Goal: Task Accomplishment & Management: Manage account settings

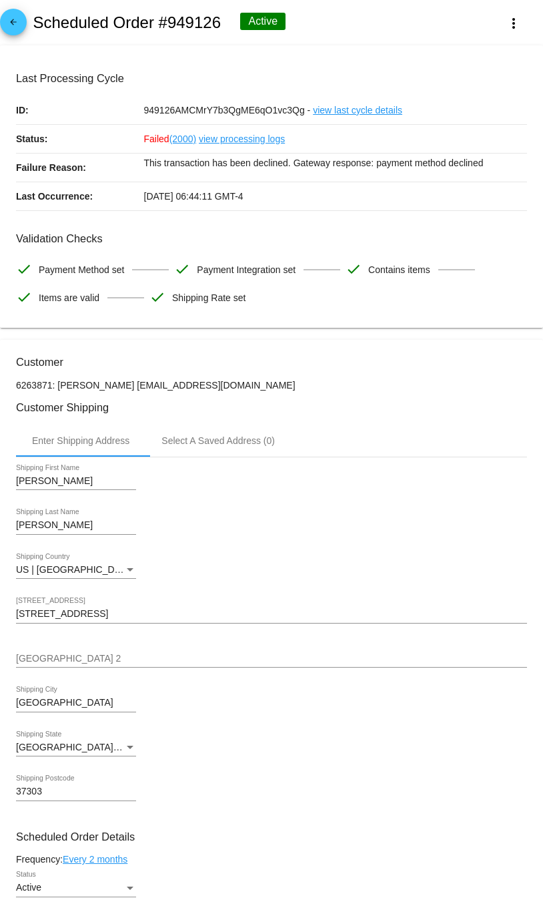
click at [238, 142] on link "view processing logs" at bounding box center [242, 139] width 86 height 28
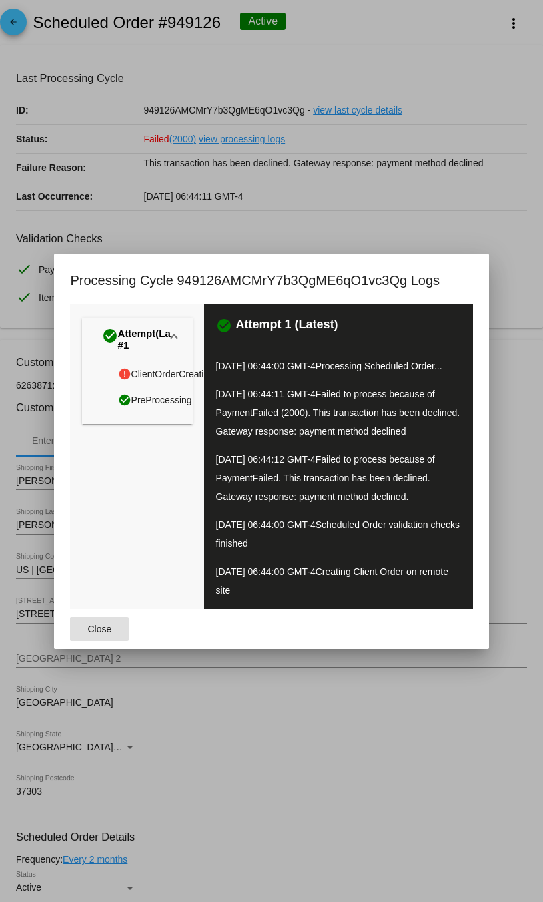
click at [381, 231] on div at bounding box center [271, 451] width 543 height 902
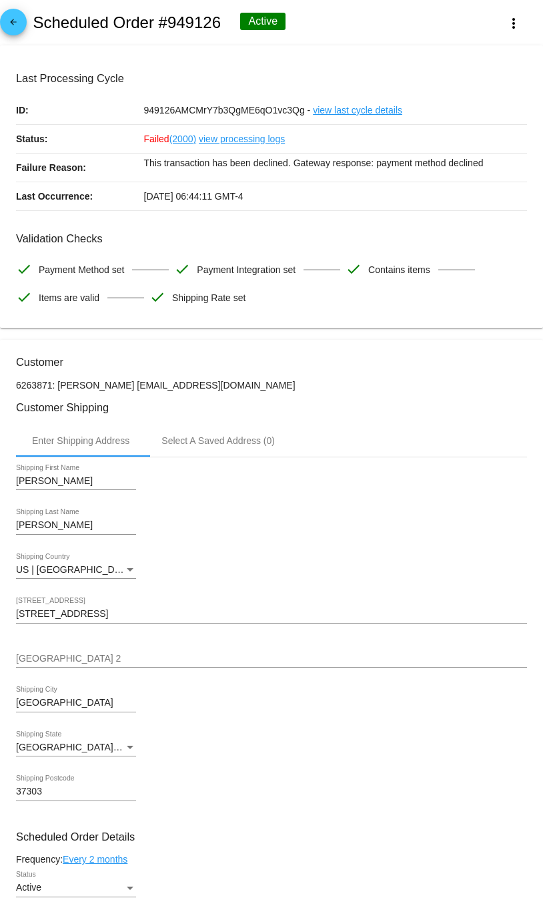
click at [166, 388] on p "6263871: Terry Wilburn terrywilburn@gmail.com" at bounding box center [271, 385] width 511 height 11
drag, startPoint x: 259, startPoint y: 390, endPoint x: 117, endPoint y: 384, distance: 141.6
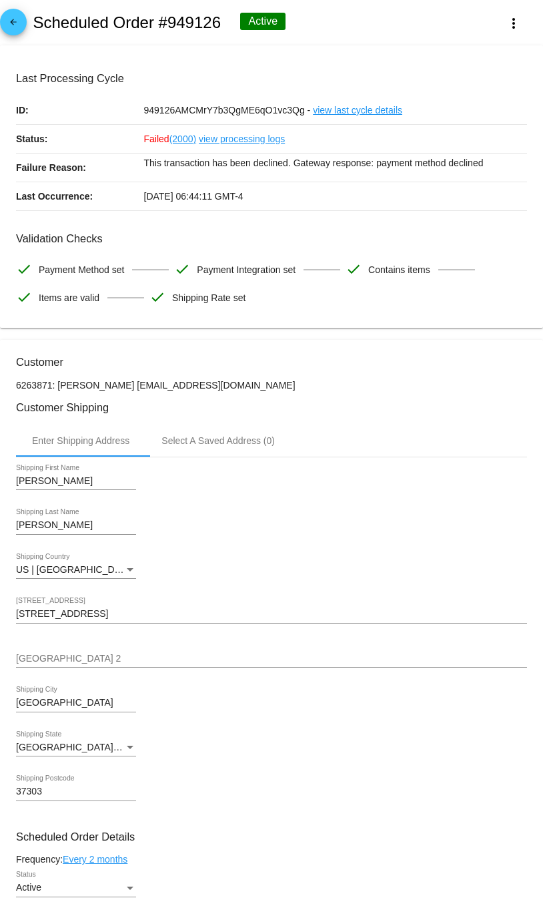
click at [117, 385] on p "6263871: Terry Wilburn terrywilburn@gmail.com" at bounding box center [271, 385] width 511 height 11
drag, startPoint x: 114, startPoint y: 384, endPoint x: 250, endPoint y: 379, distance: 136.3
click at [130, 389] on p "6263871: Terry Wilburn terrywilburn@gmail.com" at bounding box center [271, 385] width 511 height 11
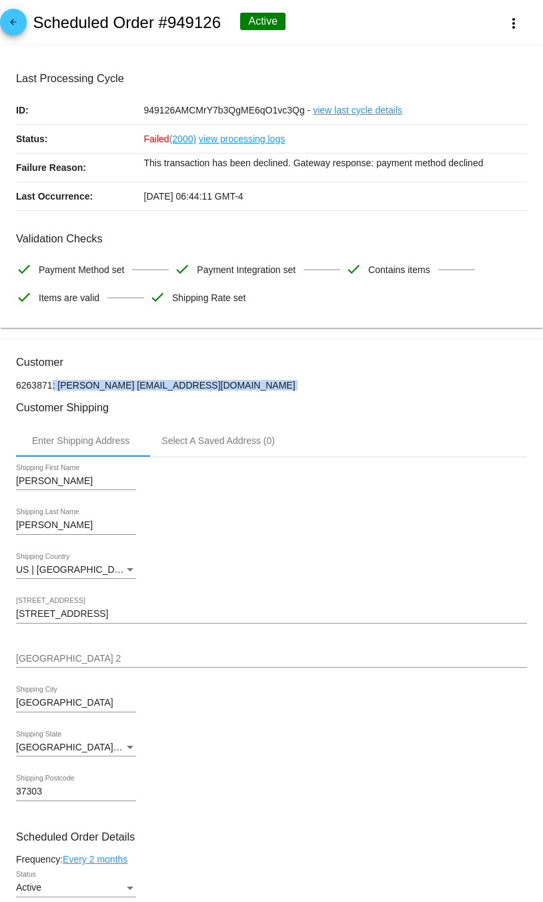
click at [130, 389] on p "6263871: Terry Wilburn terrywilburn@gmail.com" at bounding box center [271, 385] width 511 height 11
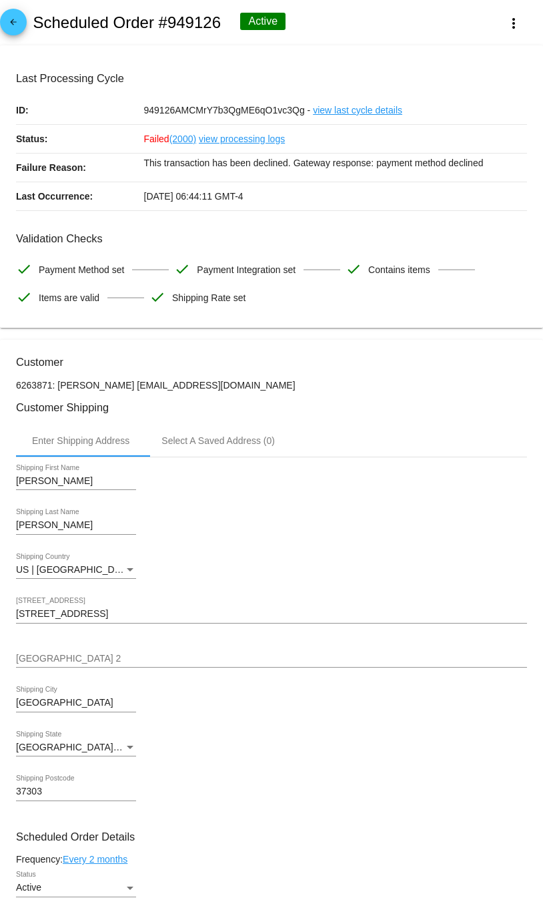
drag, startPoint x: 114, startPoint y: 389, endPoint x: 234, endPoint y: 385, distance: 120.2
click at [235, 386] on p "6263871: Terry Wilburn terrywilburn@gmail.com" at bounding box center [271, 385] width 511 height 11
copy p "terrywilburn@gmail.com"
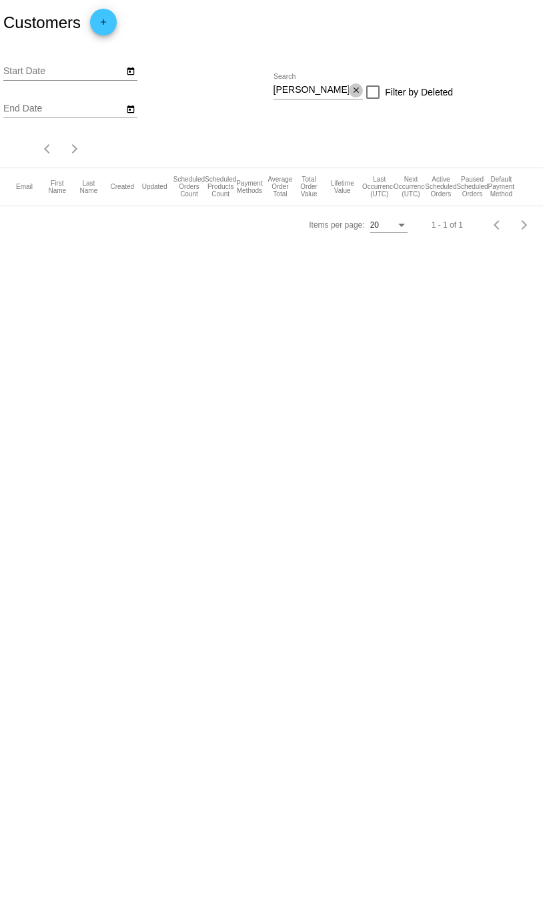
click at [358, 88] on mat-icon "close" at bounding box center [356, 90] width 9 height 11
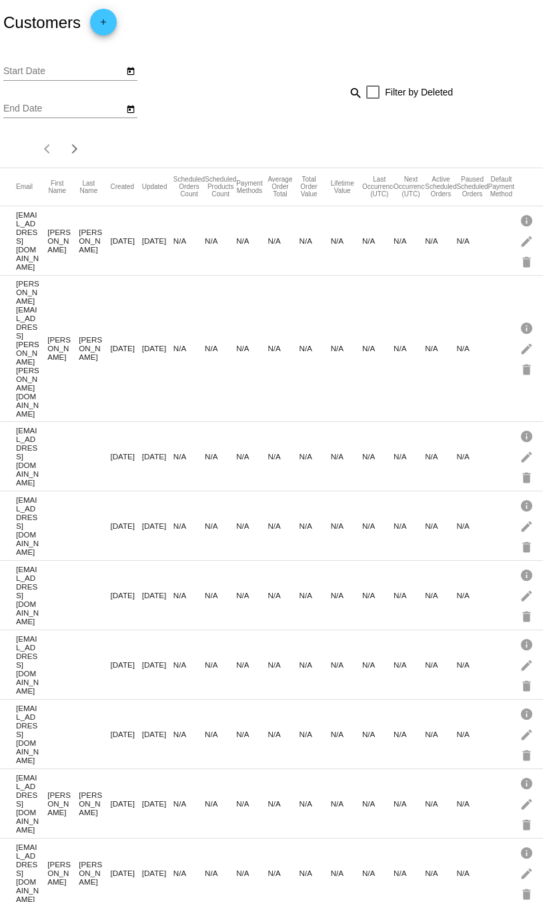
click at [352, 95] on mat-icon "search" at bounding box center [355, 92] width 16 height 21
click at [349, 95] on input "Search" at bounding box center [319, 90] width 90 height 11
paste input "[EMAIL_ADDRESS][DOMAIN_NAME]"
type input "[EMAIL_ADDRESS][DOMAIN_NAME]"
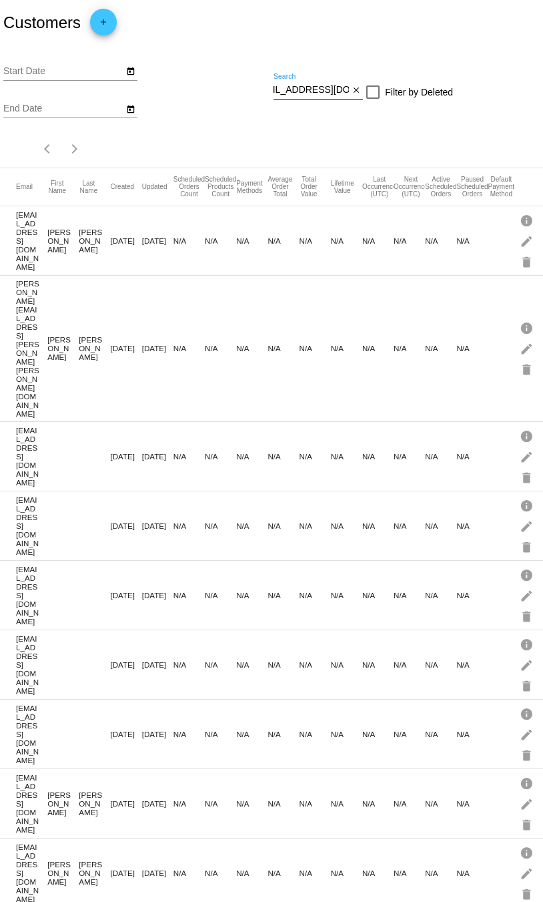
scroll to position [0, 0]
click at [258, 146] on div "Start Date End Date terrywilburn@gmail.com Search close Filter by Deleted Items…" at bounding box center [271, 106] width 543 height 122
click at [330, 90] on input "[EMAIL_ADDRESS][DOMAIN_NAME]" at bounding box center [312, 90] width 76 height 11
click at [352, 88] on mat-icon "close" at bounding box center [356, 90] width 9 height 11
click at [344, 89] on div "search" at bounding box center [319, 92] width 90 height 21
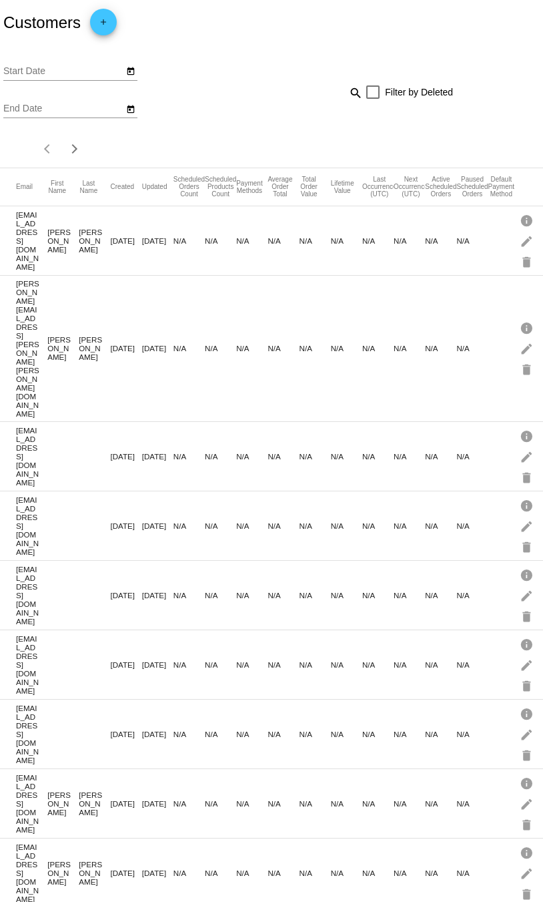
click at [358, 91] on mat-icon "search" at bounding box center [355, 92] width 16 height 21
click at [341, 93] on input "Search" at bounding box center [319, 90] width 90 height 11
paste input "[EMAIL_ADDRESS][DOMAIN_NAME]"
click at [204, 103] on div "Start Date End Date" at bounding box center [138, 92] width 270 height 75
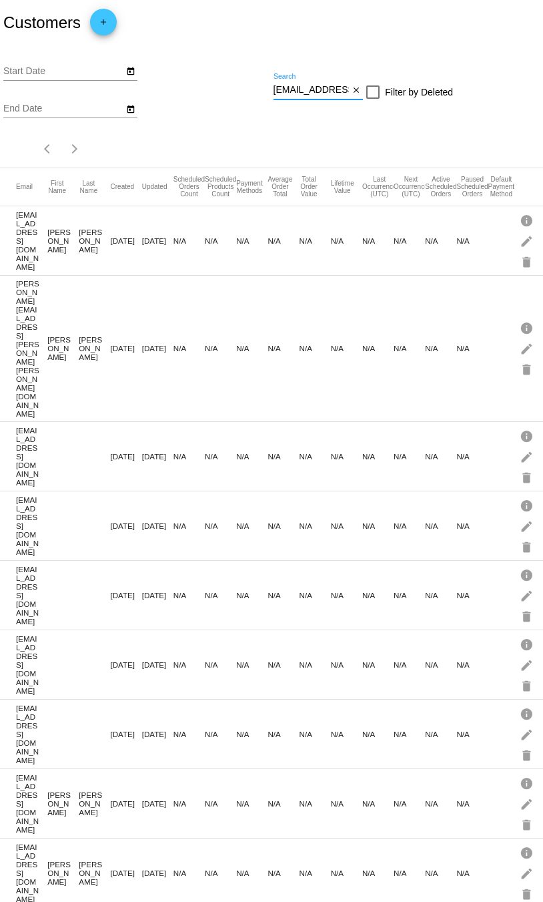
click at [341, 87] on input "[EMAIL_ADDRESS][DOMAIN_NAME]" at bounding box center [312, 90] width 76 height 11
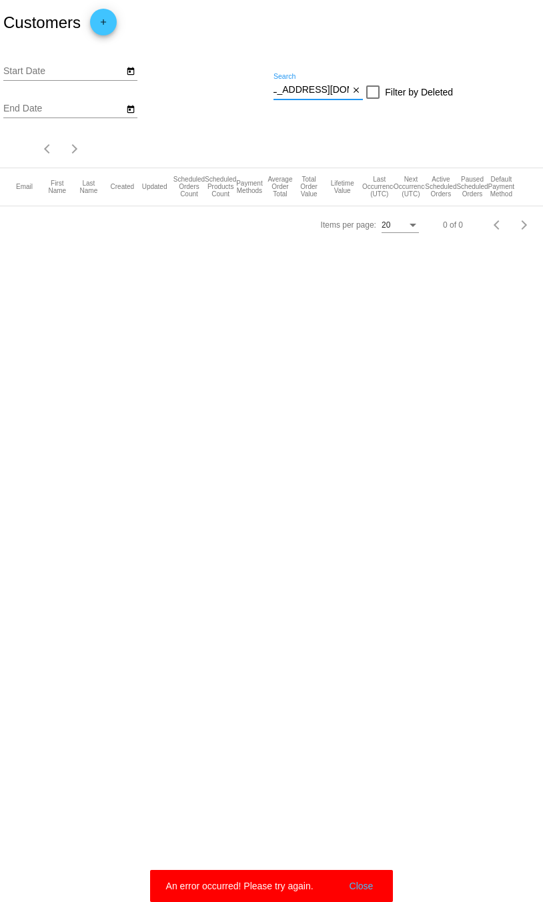
type input "[EMAIL_ADDRESS][DOMAIN_NAME]"
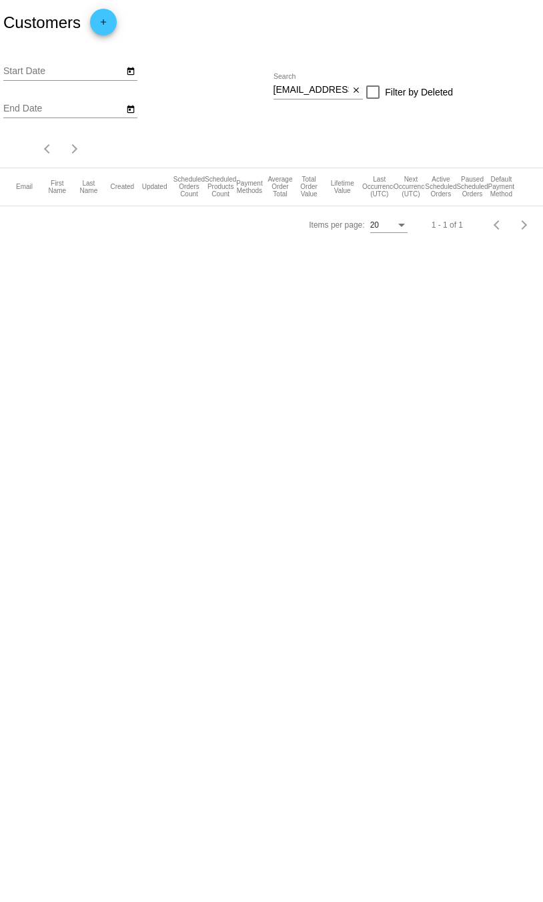
click at [326, 91] on input "[EMAIL_ADDRESS][DOMAIN_NAME]" at bounding box center [312, 90] width 76 height 11
drag, startPoint x: 271, startPoint y: 91, endPoint x: 442, endPoint y: 91, distance: 170.9
click at [442, 91] on div "Start Date End Date terrywilburn@gmail.com Search close Filter by Deleted Items…" at bounding box center [271, 106] width 543 height 122
click at [319, 87] on input "[EMAIL_ADDRESS][DOMAIN_NAME]" at bounding box center [312, 90] width 76 height 11
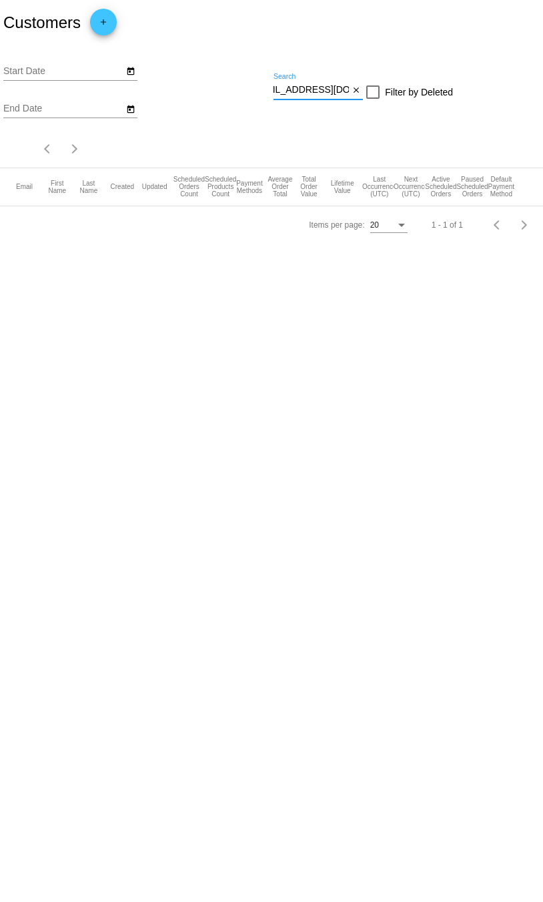
click at [319, 87] on input "[EMAIL_ADDRESS][DOMAIN_NAME]" at bounding box center [312, 90] width 76 height 11
click at [330, 93] on input "wilburn" at bounding box center [312, 90] width 76 height 11
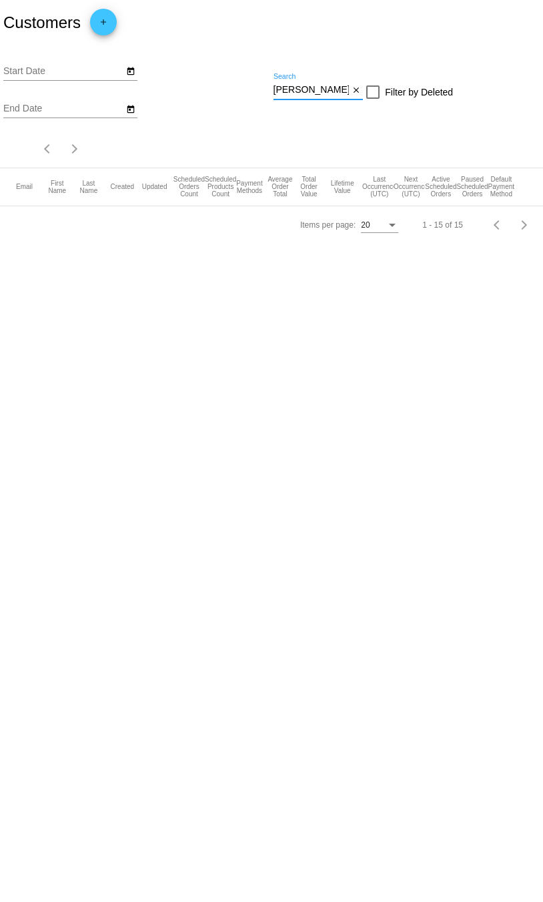
click at [330, 93] on input "wilburn" at bounding box center [312, 90] width 76 height 11
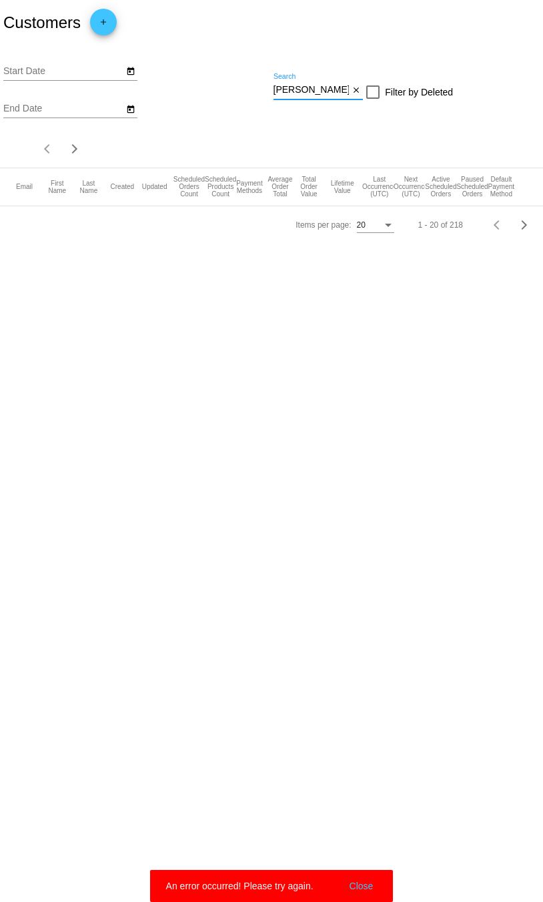
type input "terry"
drag, startPoint x: 393, startPoint y: 742, endPoint x: 398, endPoint y: 891, distance: 149.6
click at [393, 792] on body "Customers add Start Date End Date terry Search close Filter by Deleted Items pe…" at bounding box center [271, 451] width 543 height 902
click at [366, 886] on button "Close" at bounding box center [362, 885] width 32 height 13
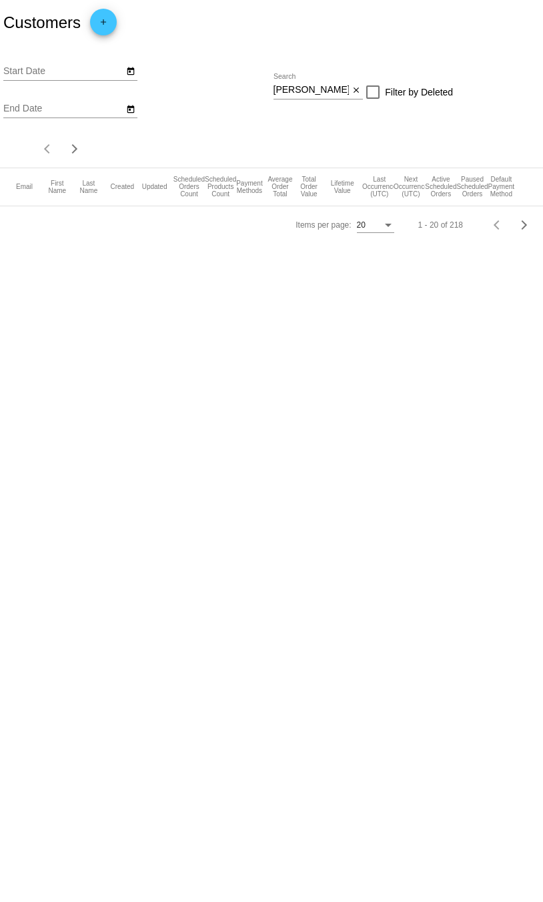
click at [318, 97] on div "terry Search" at bounding box center [312, 86] width 76 height 26
click at [311, 90] on input "[PERSON_NAME]" at bounding box center [312, 90] width 76 height 11
click at [322, 89] on input "[PERSON_NAME]" at bounding box center [312, 90] width 76 height 11
click at [357, 91] on mat-icon "close" at bounding box center [356, 90] width 9 height 11
click at [300, 95] on div "search" at bounding box center [319, 92] width 90 height 21
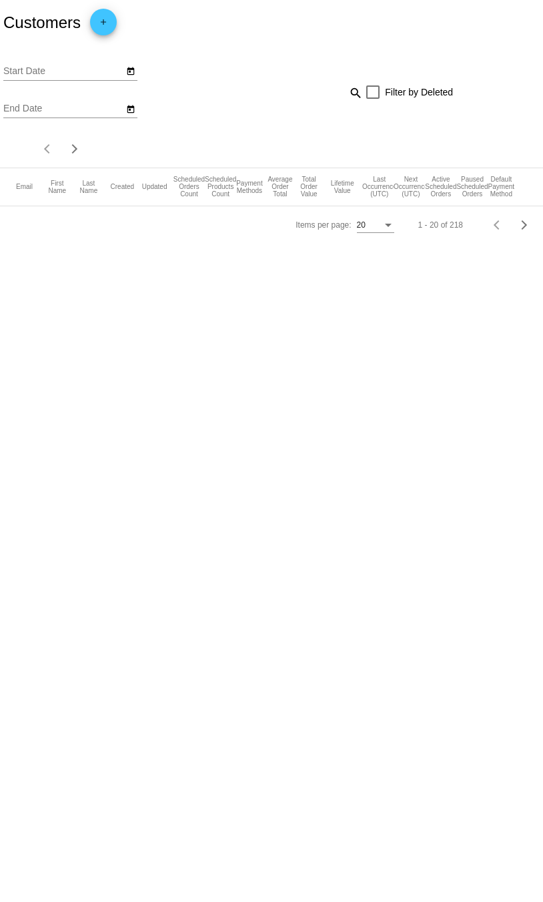
click at [366, 95] on app-dashboard-customers "Customers add Start Date End Date search Filter by Deleted Items per page: 20 1…" at bounding box center [271, 122] width 543 height 244
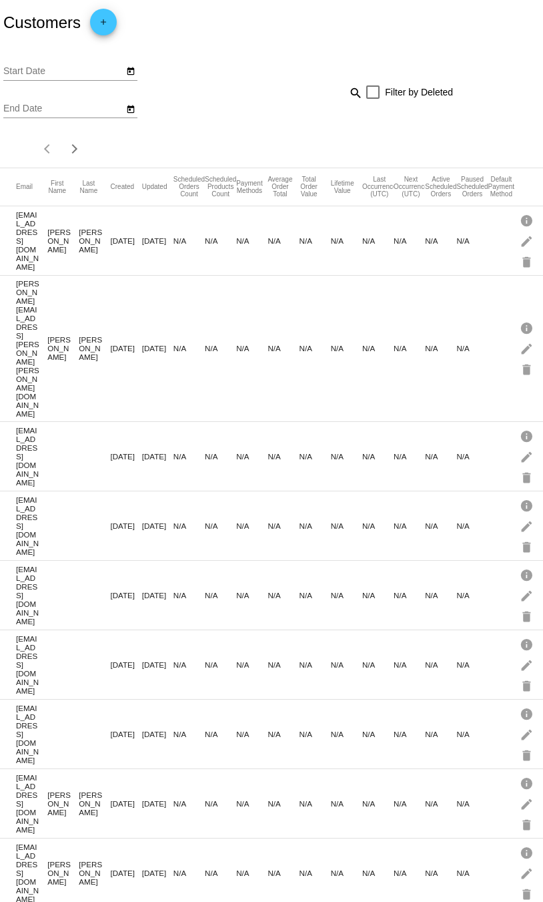
click at [354, 93] on mat-icon "search" at bounding box center [355, 92] width 16 height 21
click at [353, 93] on input "Search" at bounding box center [319, 90] width 90 height 11
paste input "[EMAIL_ADDRESS][DOMAIN_NAME]"
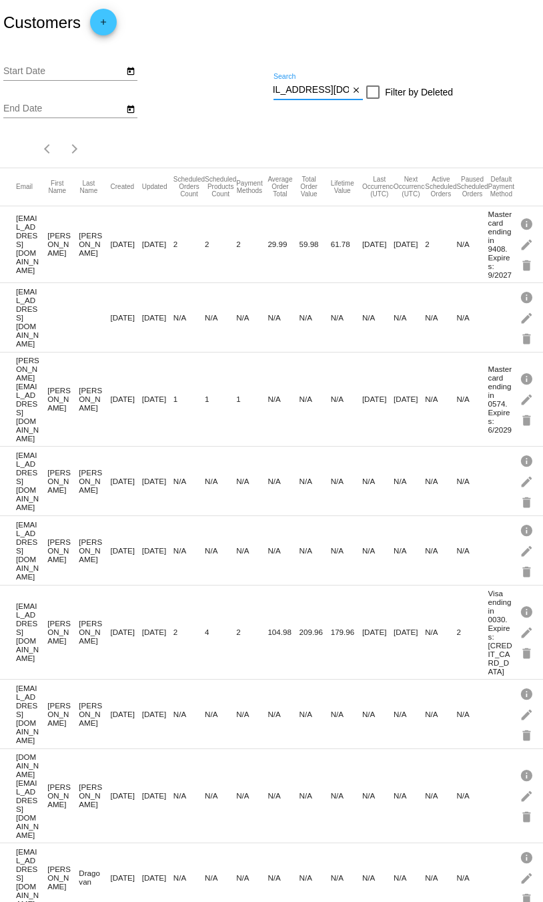
type input "[EMAIL_ADDRESS][DOMAIN_NAME]"
click at [343, 127] on div "Start Date End Date [EMAIL_ADDRESS][DOMAIN_NAME] Search close Filter by Deleted…" at bounding box center [271, 106] width 543 height 122
click at [336, 89] on input "[EMAIL_ADDRESS][DOMAIN_NAME]" at bounding box center [312, 90] width 76 height 11
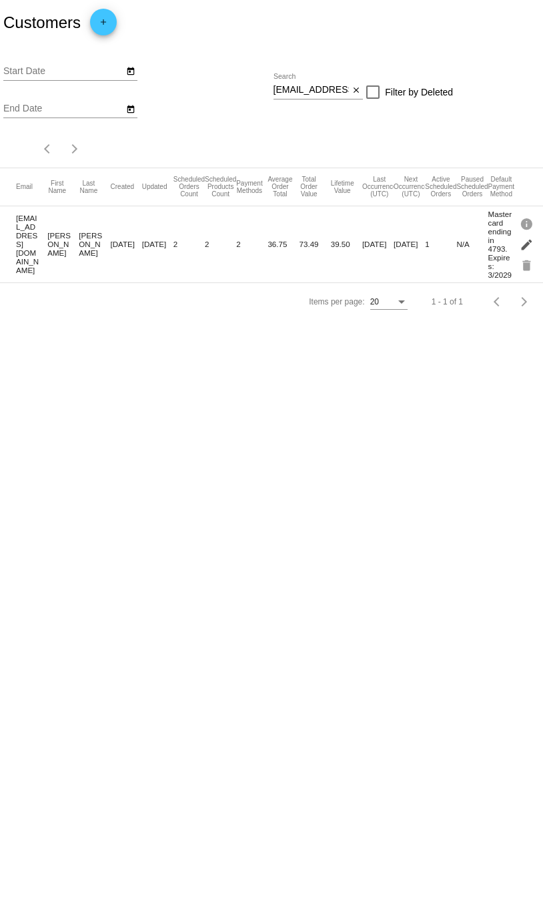
click at [531, 244] on mat-icon "edit" at bounding box center [528, 244] width 16 height 21
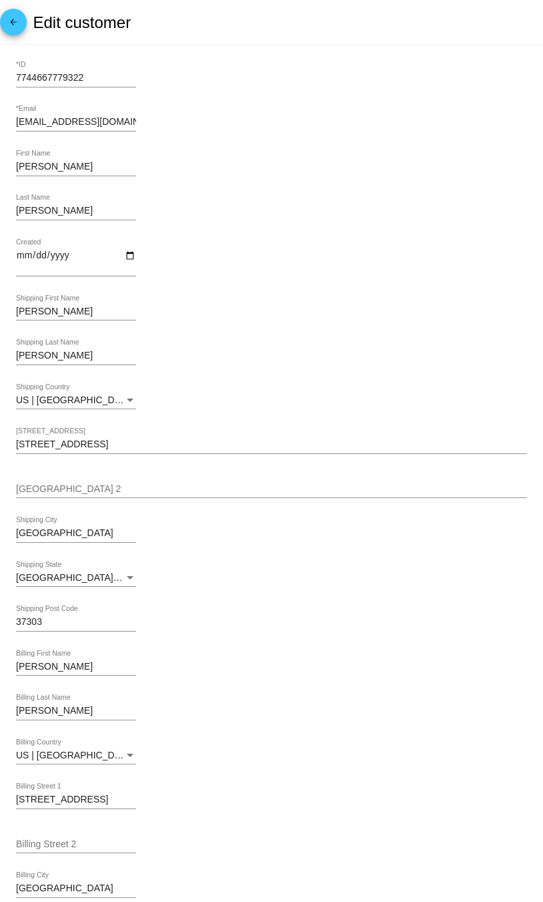
scroll to position [324, 0]
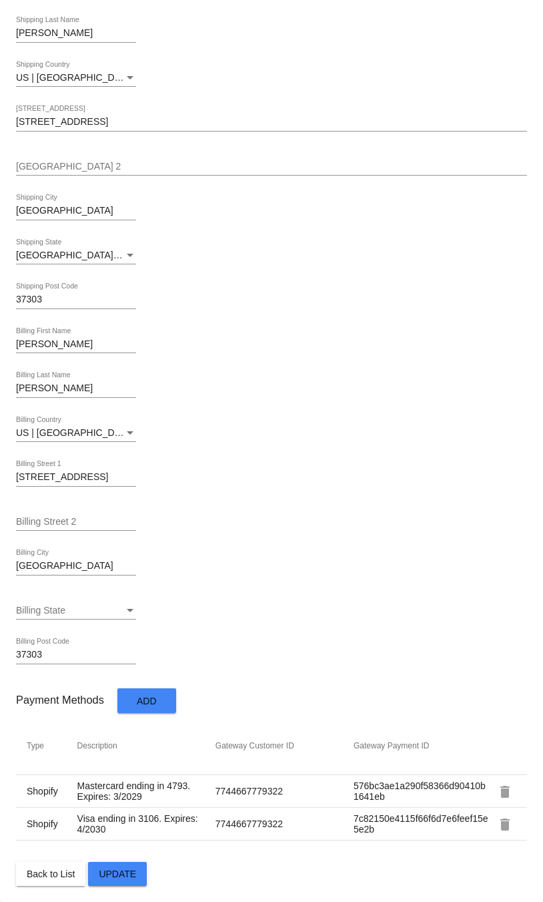
click at [509, 791] on mat-icon "delete" at bounding box center [505, 792] width 16 height 16
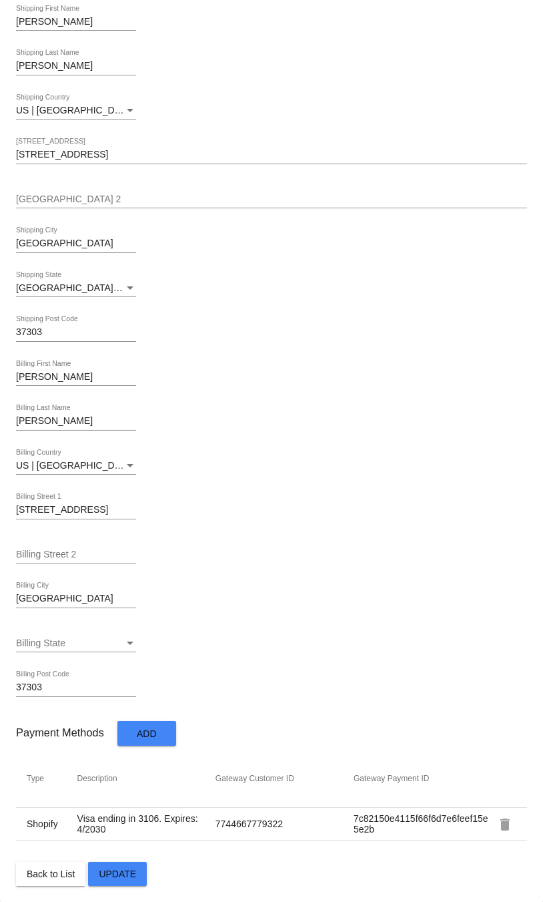
scroll to position [291, 0]
click at [123, 875] on span "Update" at bounding box center [117, 873] width 37 height 11
click at [121, 875] on span "Update" at bounding box center [117, 873] width 37 height 11
